Goal: Navigation & Orientation: Understand site structure

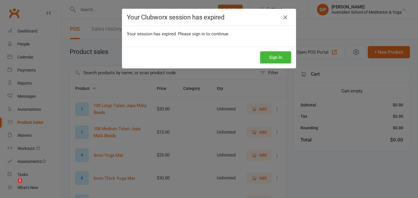
select select "50"
click at [287, 17] on icon at bounding box center [285, 17] width 7 height 7
click at [277, 62] on button "Sign In" at bounding box center [275, 57] width 31 height 12
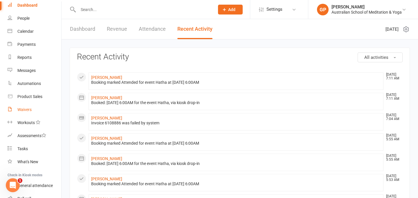
scroll to position [24, 0]
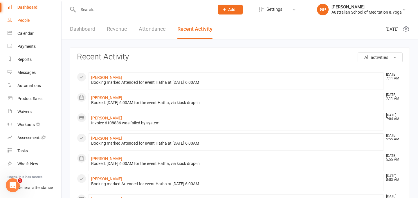
click at [23, 23] on link "People" at bounding box center [35, 20] width 54 height 13
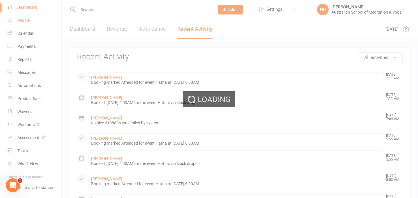
select select "25"
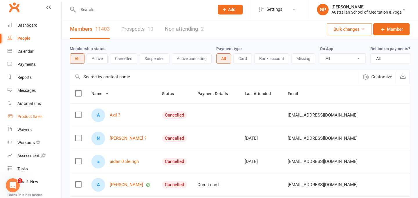
scroll to position [2, 0]
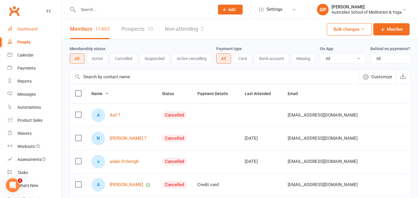
click at [25, 28] on div "Dashboard" at bounding box center [27, 29] width 20 height 5
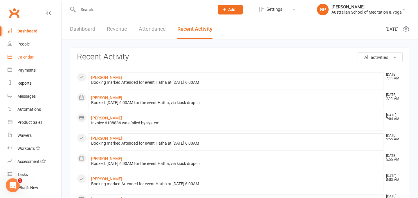
click at [27, 56] on div "Calendar" at bounding box center [25, 57] width 16 height 5
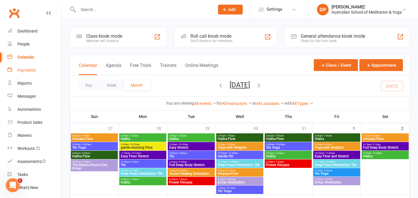
click at [24, 72] on div "Payments" at bounding box center [26, 70] width 18 height 5
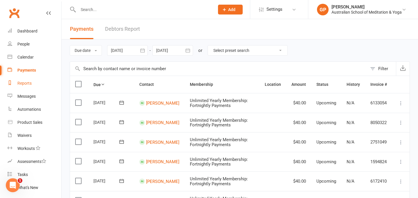
click at [24, 84] on div "Reports" at bounding box center [24, 83] width 14 height 5
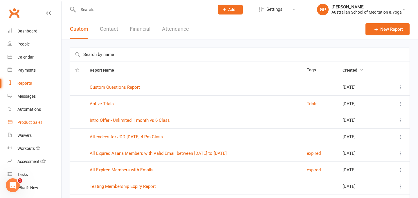
click at [25, 123] on div "Product Sales" at bounding box center [29, 122] width 25 height 5
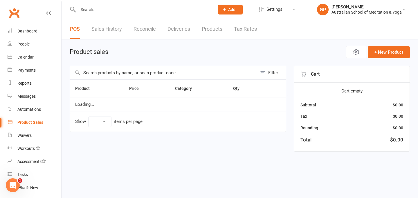
select select "50"
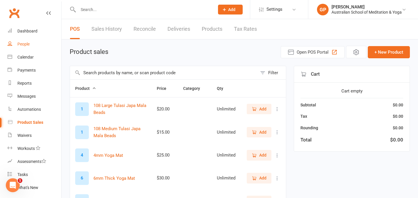
click at [25, 44] on div "People" at bounding box center [23, 44] width 12 height 5
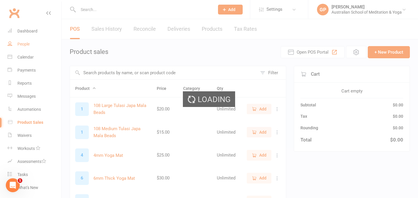
select select "25"
